Goal: Communication & Community: Answer question/provide support

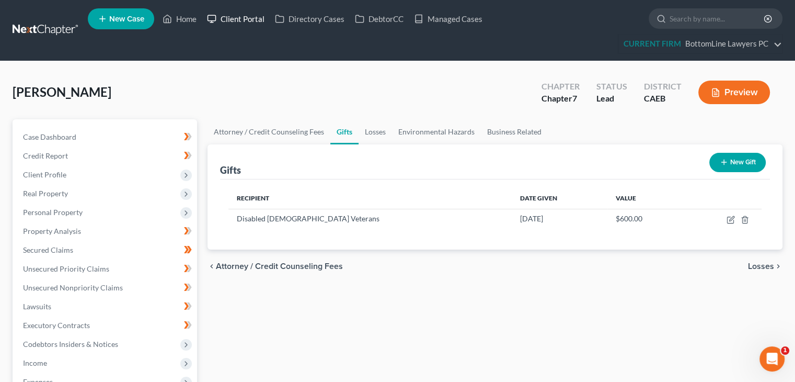
click at [253, 19] on link "Client Portal" at bounding box center [236, 18] width 68 height 19
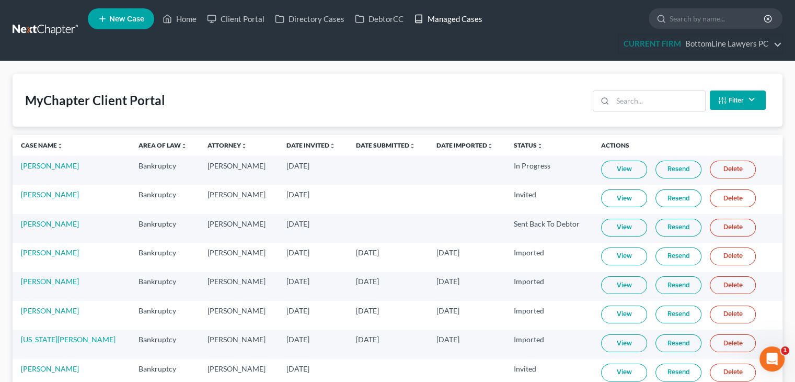
click at [460, 18] on link "Managed Cases" at bounding box center [448, 18] width 79 height 19
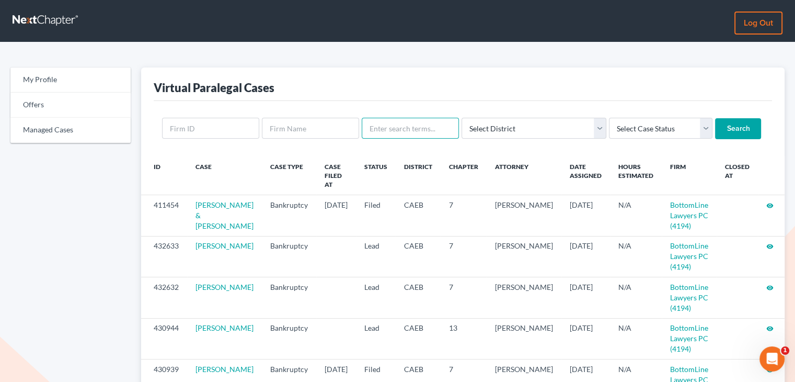
click at [436, 132] on input "text" at bounding box center [410, 128] width 97 height 21
type input "di"
click at [550, 130] on select "Select District Alabama - Middle Alabama - Northern Alabama - Southern Alaska A…" at bounding box center [533, 128] width 145 height 21
select select "11"
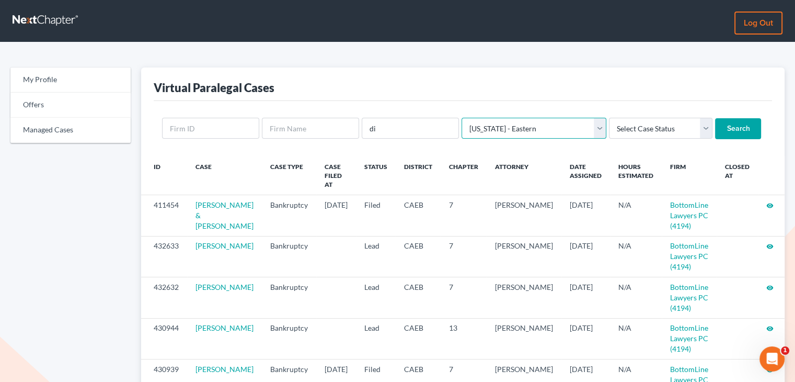
click at [461, 118] on select "Select District Alabama - Middle Alabama - Northern Alabama - Southern Alaska A…" at bounding box center [533, 128] width 145 height 21
click at [715, 125] on input "Search" at bounding box center [738, 128] width 46 height 21
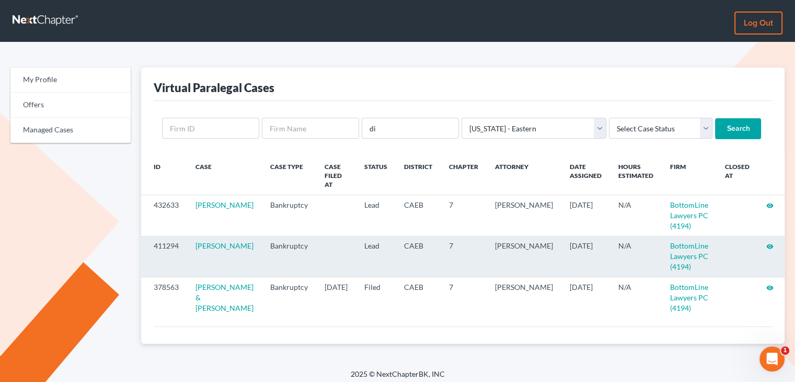
click at [767, 242] on icon "visibility" at bounding box center [769, 245] width 7 height 7
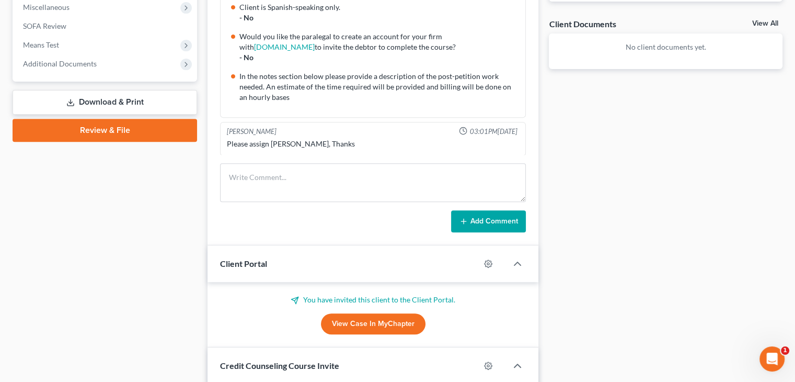
scroll to position [418, 0]
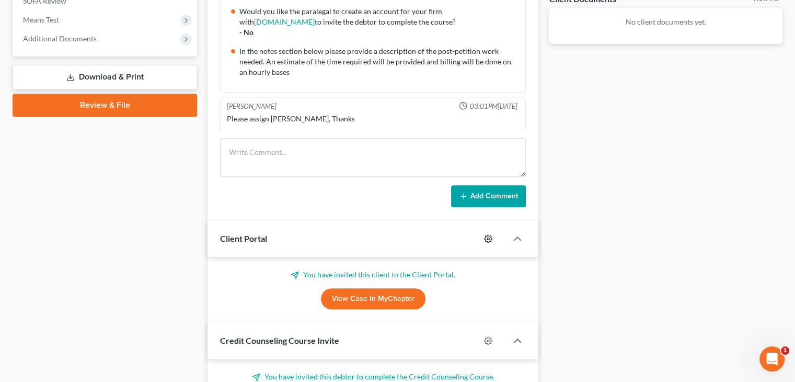
click at [490, 234] on icon "button" at bounding box center [488, 238] width 8 height 8
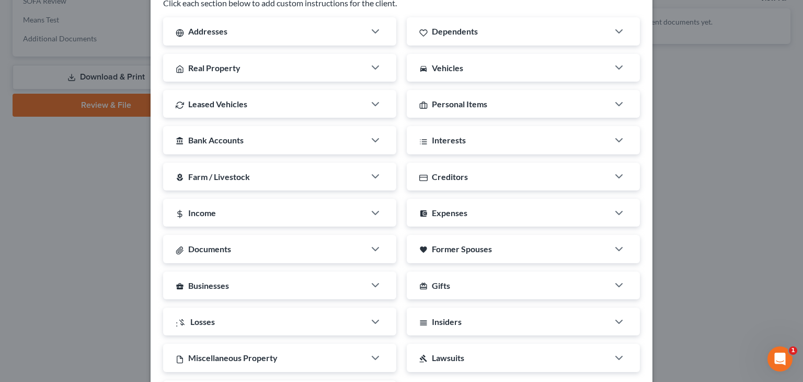
scroll to position [263, 0]
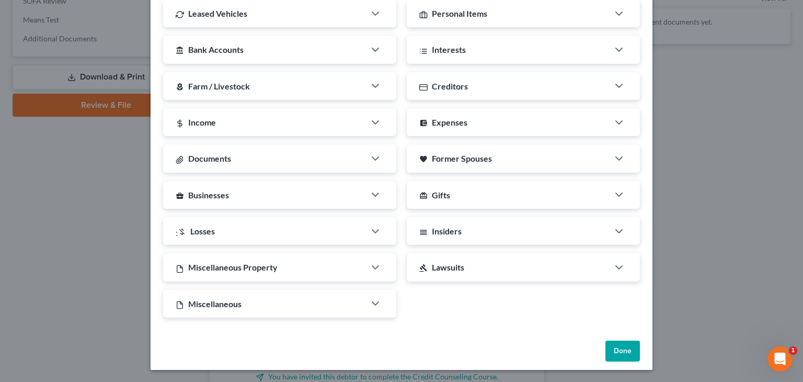
click at [616, 337] on div "Done" at bounding box center [402, 352] width 502 height 33
click at [615, 340] on button "Done" at bounding box center [622, 350] width 34 height 21
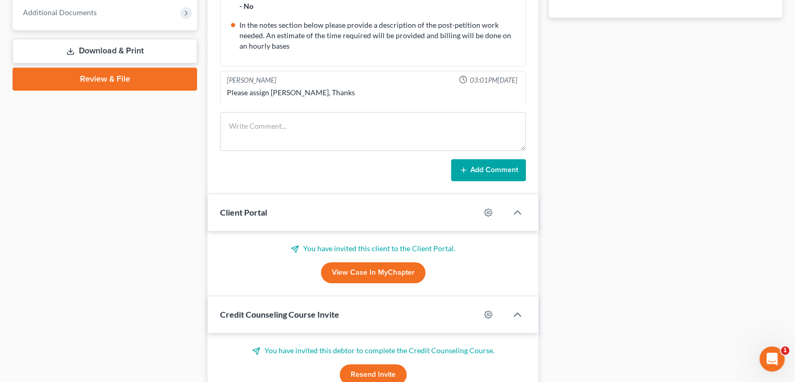
scroll to position [470, 0]
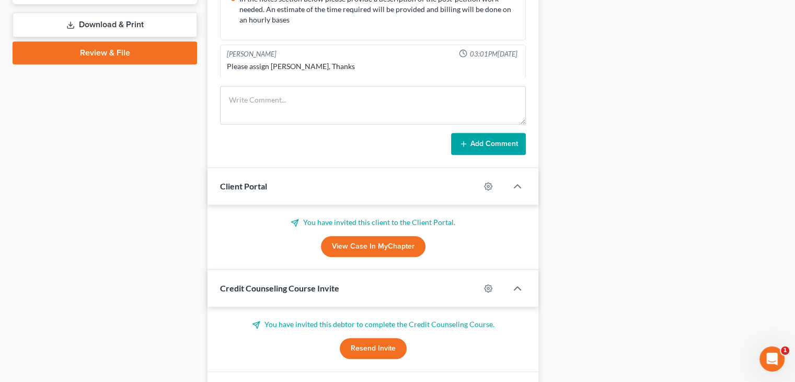
click at [365, 242] on link "View Case in MyChapter" at bounding box center [373, 246] width 105 height 21
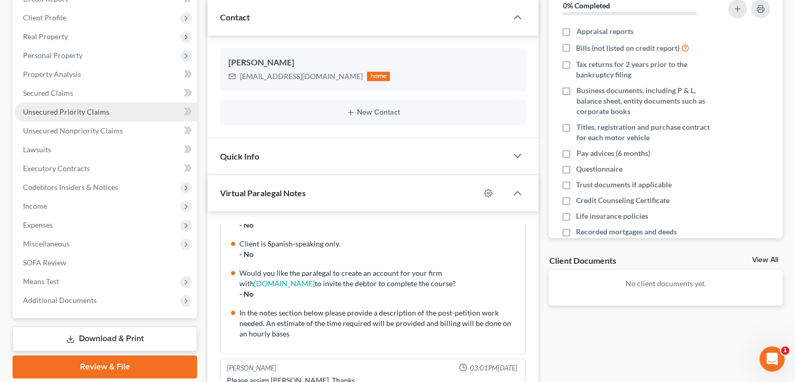
scroll to position [0, 0]
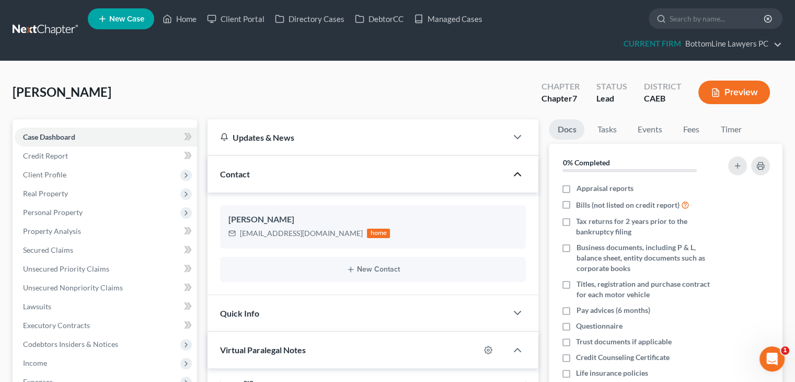
click at [523, 170] on icon "button" at bounding box center [517, 174] width 13 height 13
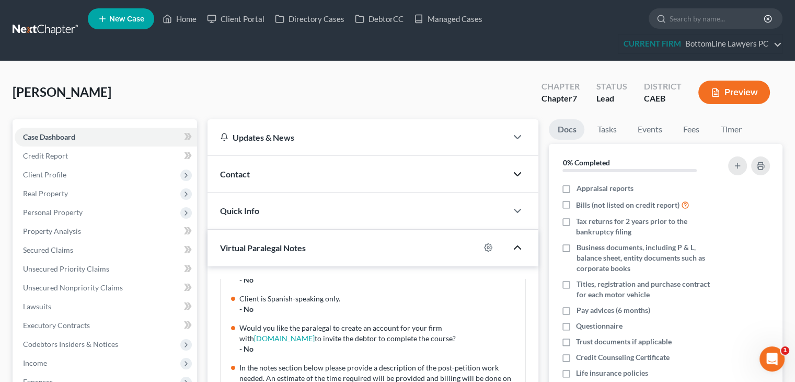
click at [519, 248] on icon "button" at bounding box center [517, 247] width 13 height 13
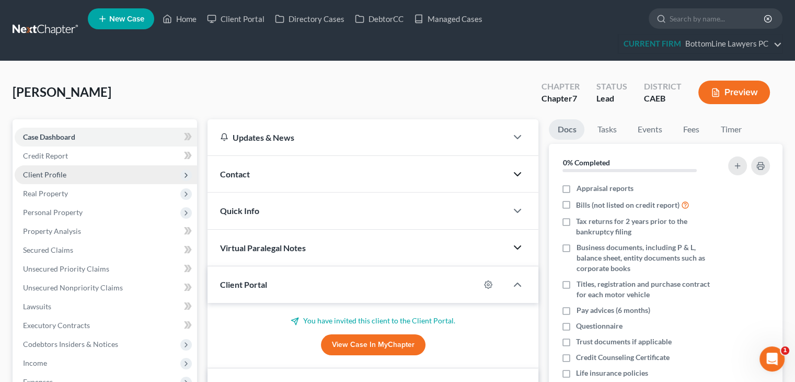
click at [106, 178] on span "Client Profile" at bounding box center [106, 174] width 182 height 19
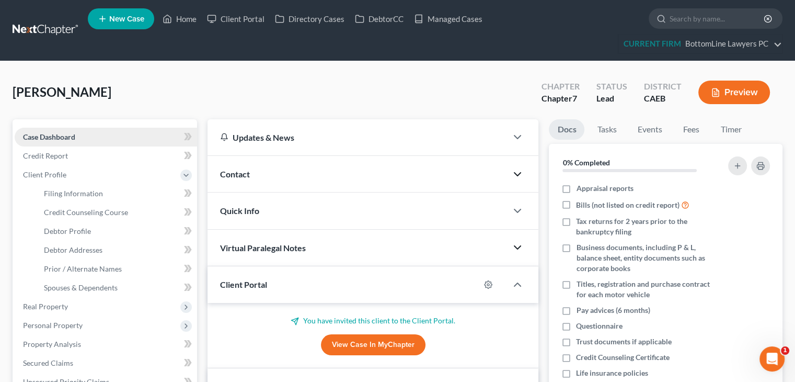
click at [136, 132] on link "Case Dashboard" at bounding box center [106, 137] width 182 height 19
click at [520, 204] on icon "button" at bounding box center [517, 210] width 13 height 13
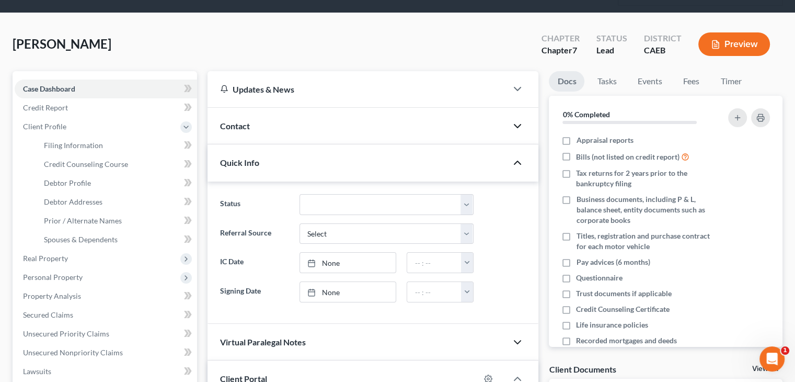
scroll to position [157, 0]
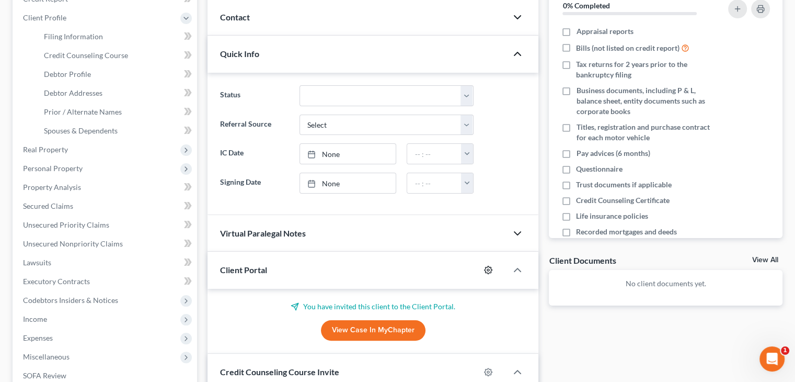
click at [491, 265] on icon "button" at bounding box center [488, 269] width 8 height 8
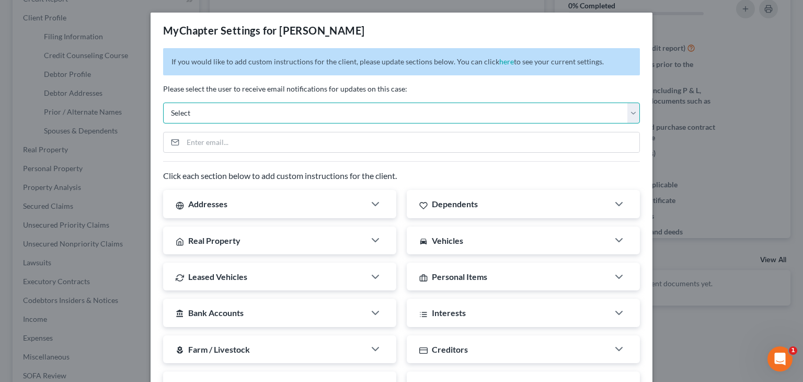
click at [272, 121] on select "Select caeb@bottomlinelawyers.com rescobar@bottomlinelawyers.com ceron@paralega…" at bounding box center [401, 112] width 477 height 21
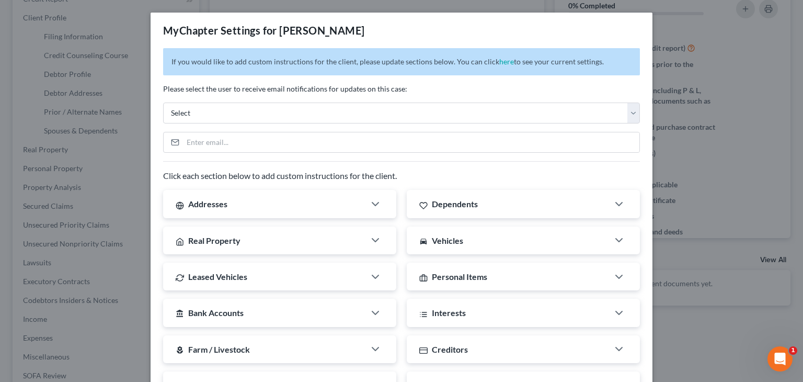
click at [159, 82] on div "If you would like to add custom instructions for the client, please update sect…" at bounding box center [402, 323] width 502 height 551
click at [223, 137] on input "email" at bounding box center [411, 142] width 456 height 20
paste input "jdixon181@gmail.com"
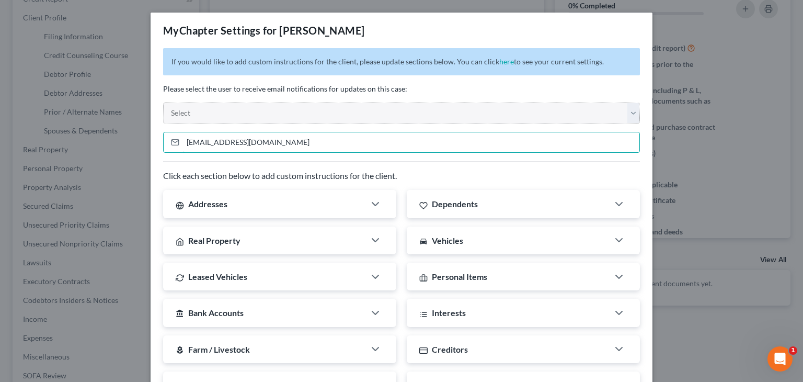
type input "jdixon181@gmail.com"
drag, startPoint x: 288, startPoint y: 148, endPoint x: 134, endPoint y: 166, distance: 155.1
click at [140, 166] on div "MyChapter Settings for Dixon, Jay Allan If you would like to add custom instruc…" at bounding box center [401, 191] width 803 height 382
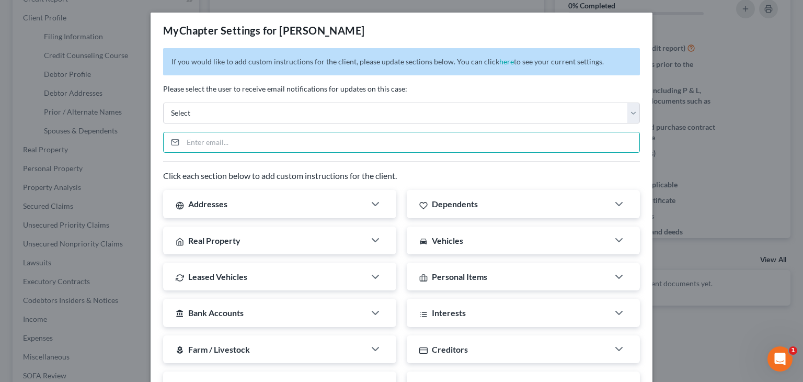
click at [428, 89] on p "Please select the user to receive email notifications for updates on this case:" at bounding box center [401, 89] width 477 height 10
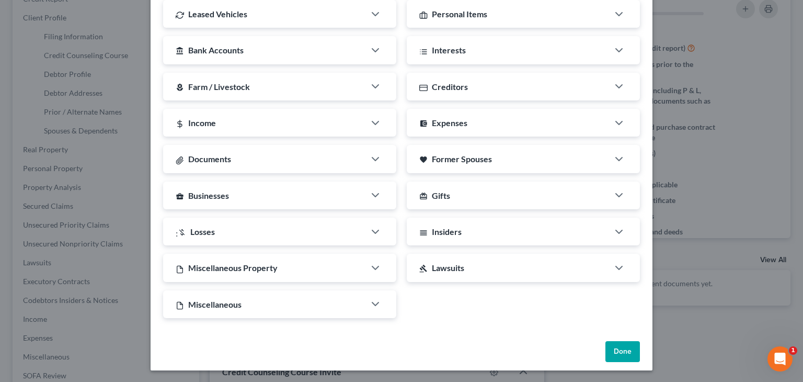
scroll to position [263, 0]
click at [629, 349] on button "Done" at bounding box center [622, 350] width 34 height 21
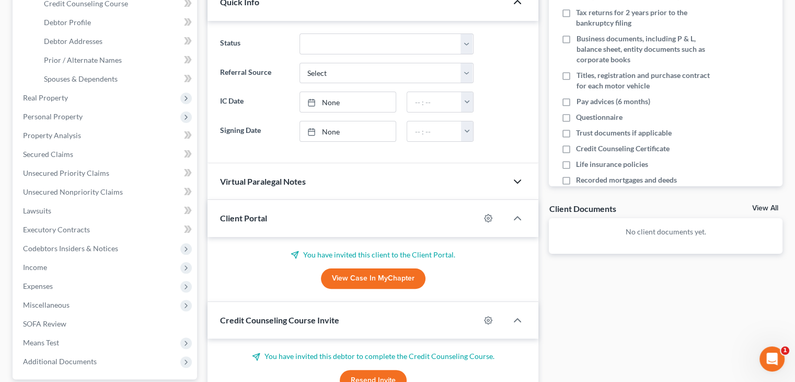
scroll to position [209, 0]
click at [521, 316] on icon "button" at bounding box center [517, 319] width 13 height 13
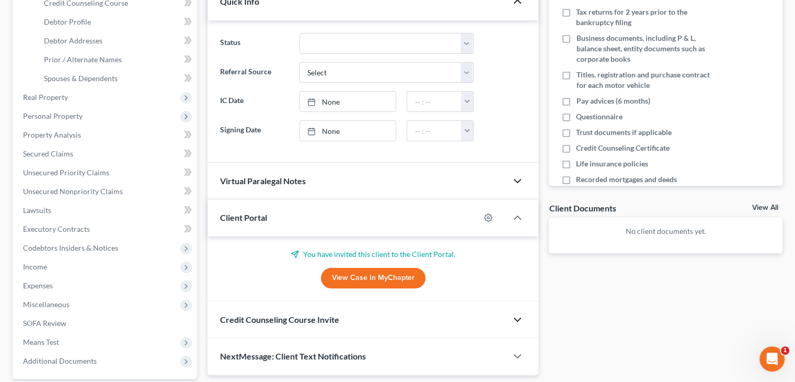
scroll to position [305, 0]
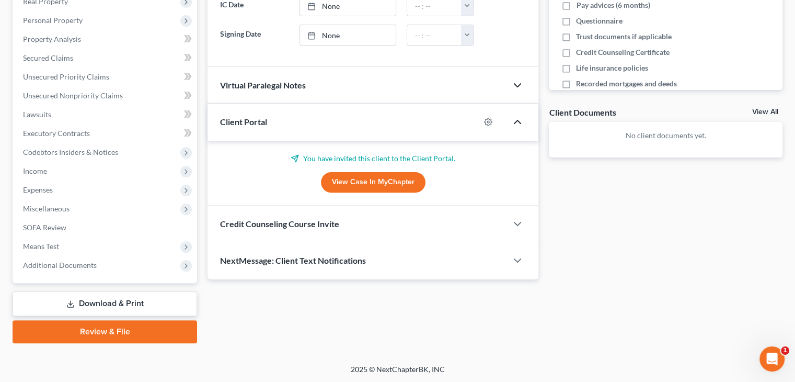
click at [514, 118] on icon "button" at bounding box center [517, 121] width 13 height 13
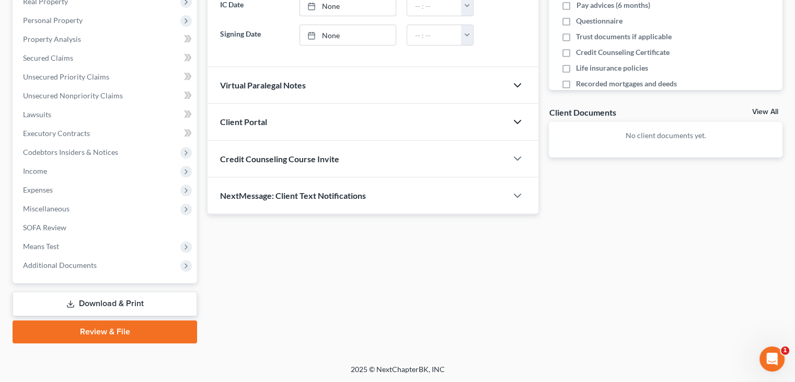
drag, startPoint x: 370, startPoint y: 126, endPoint x: 299, endPoint y: 134, distance: 71.0
click at [299, 134] on div "Client Portal" at bounding box center [356, 121] width 299 height 36
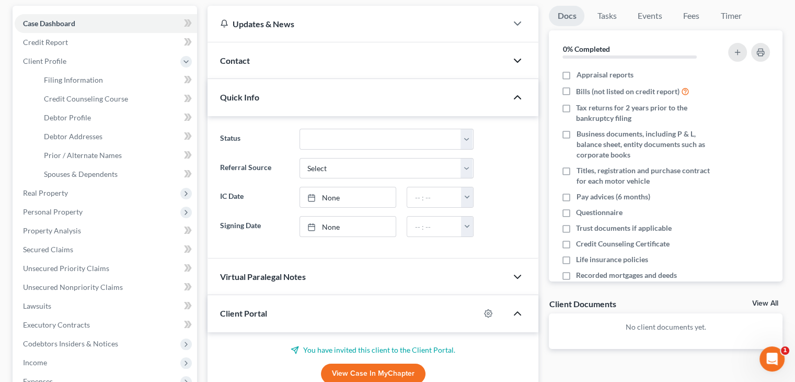
scroll to position [43, 0]
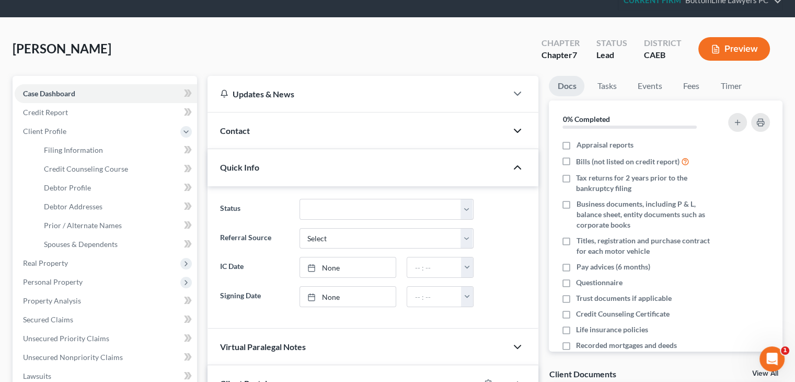
click at [514, 130] on icon "button" at bounding box center [517, 130] width 13 height 13
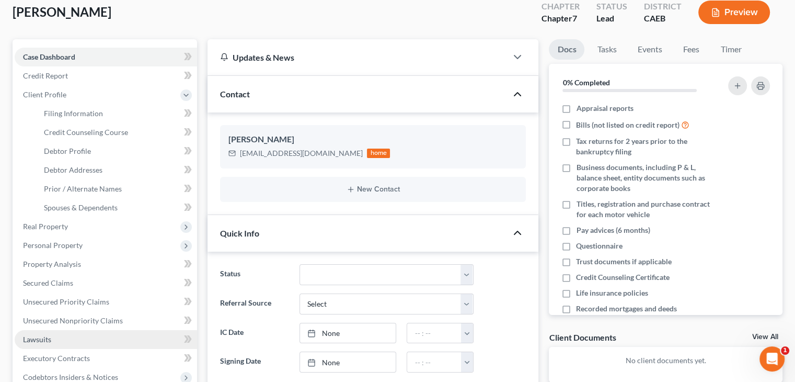
scroll to position [0, 0]
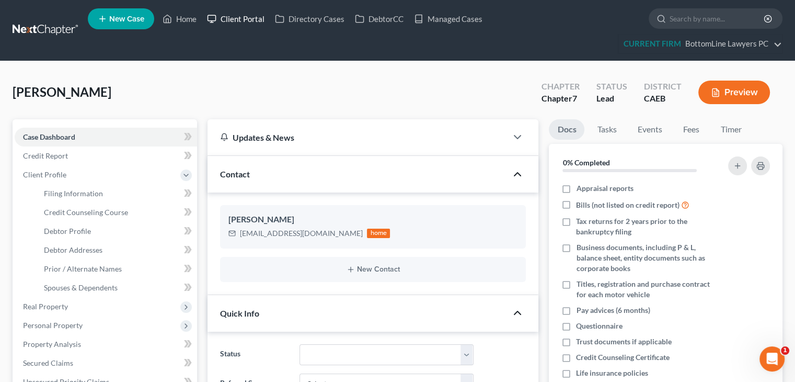
click at [251, 20] on link "Client Portal" at bounding box center [236, 18] width 68 height 19
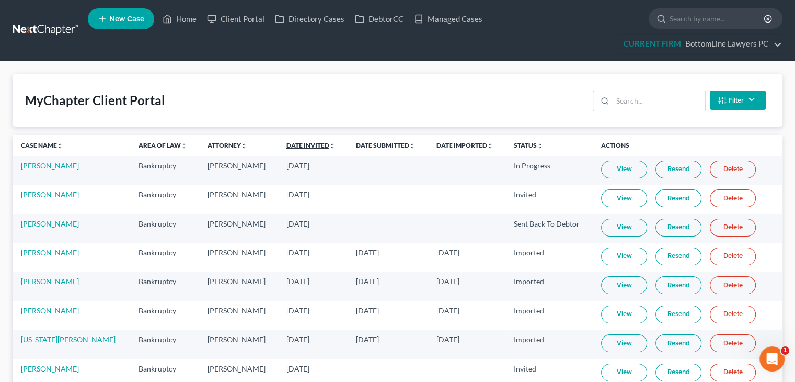
click at [286, 144] on link "Date Invited unfold_more expand_more expand_less" at bounding box center [310, 145] width 49 height 8
click at [286, 142] on link "Date Invited unfold_more expand_more expand_less" at bounding box center [311, 145] width 50 height 8
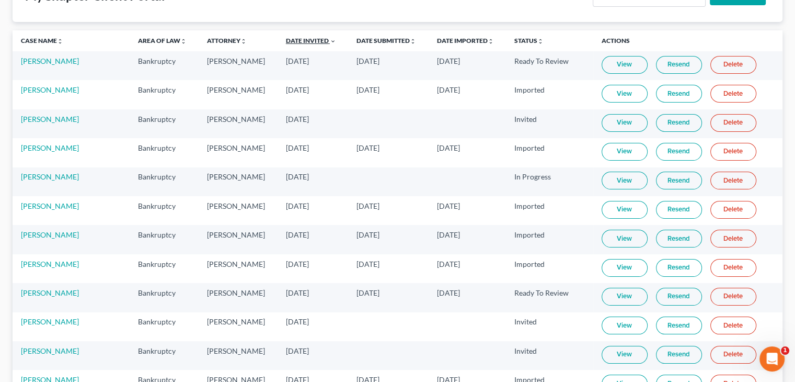
scroll to position [157, 0]
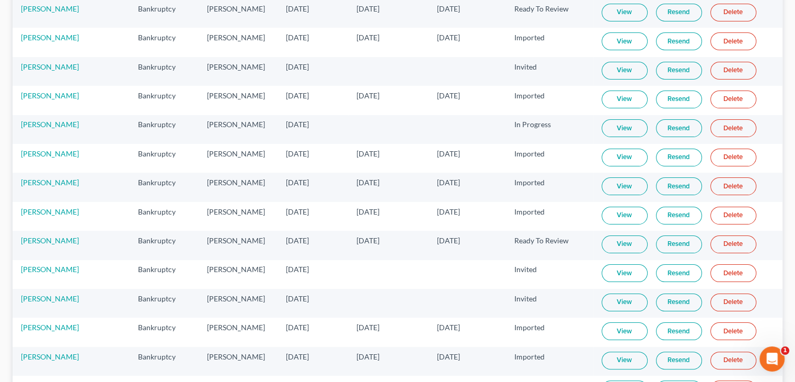
click at [617, 298] on link "View" at bounding box center [625, 302] width 46 height 18
click at [656, 299] on link "Resend" at bounding box center [679, 302] width 46 height 18
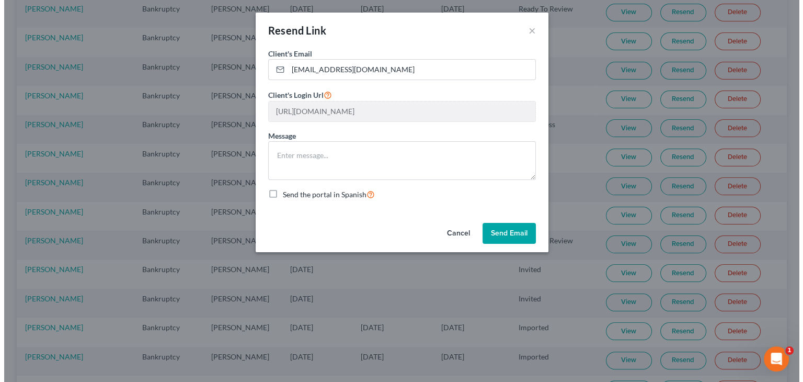
scroll to position [138, 0]
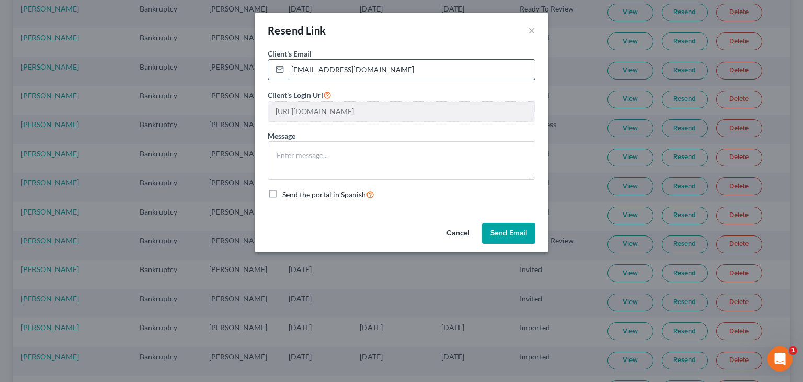
click at [423, 67] on input "JDixon181@gmail.com" at bounding box center [410, 70] width 247 height 20
paste input "jdixon181@gmail.com"
drag, startPoint x: 366, startPoint y: 70, endPoint x: 227, endPoint y: 73, distance: 139.1
click at [227, 73] on div "Resend Link × Client's Email * JDixon181@gmail.com; jdixon181@gmail.com Client'…" at bounding box center [401, 191] width 803 height 382
type input "jdixon181@gmail.com"
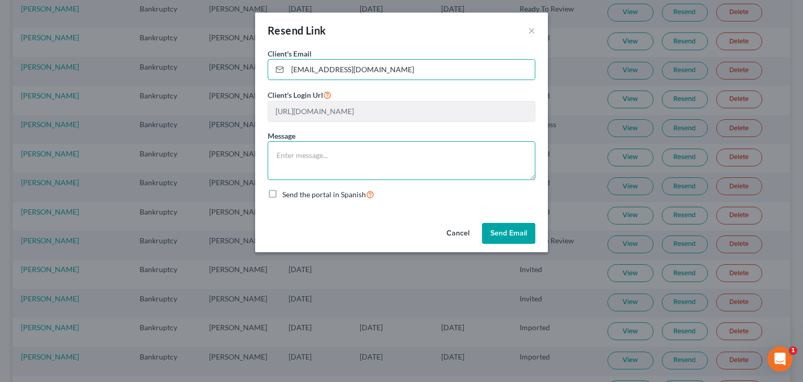
click at [380, 153] on textarea at bounding box center [402, 160] width 268 height 39
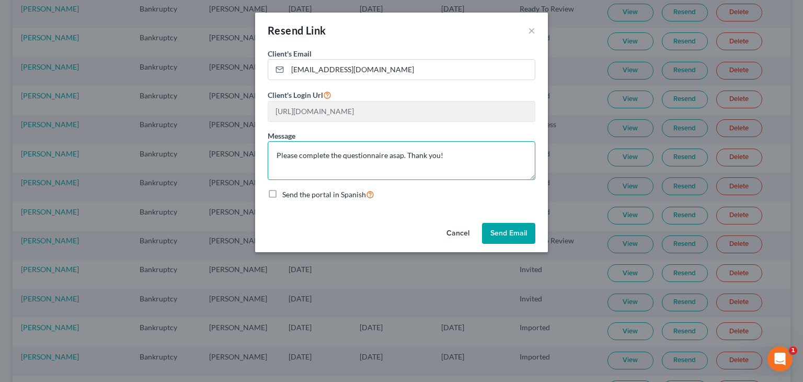
type textarea "Please complete the questionnaire asap. Thank you!"
click at [499, 238] on button "Send Email" at bounding box center [508, 233] width 53 height 21
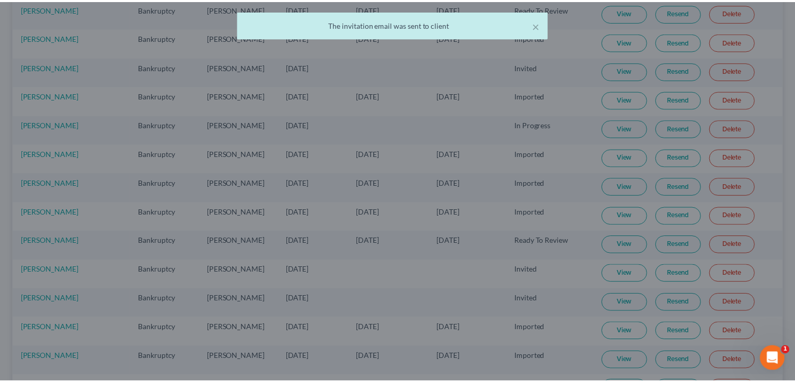
scroll to position [157, 0]
